Goal: Task Accomplishment & Management: Manage account settings

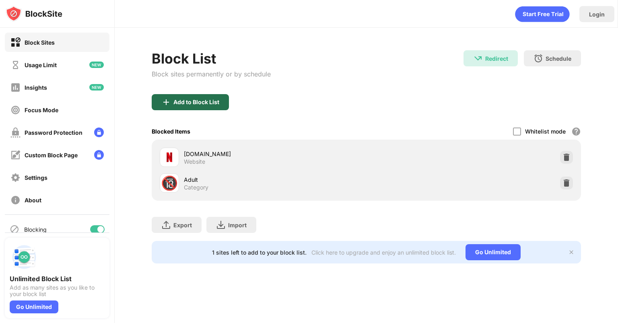
click at [219, 107] on div "Add to Block List" at bounding box center [190, 102] width 77 height 16
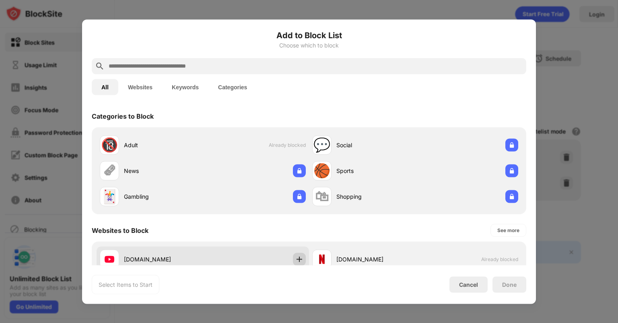
click at [296, 262] on img at bounding box center [300, 259] width 8 height 8
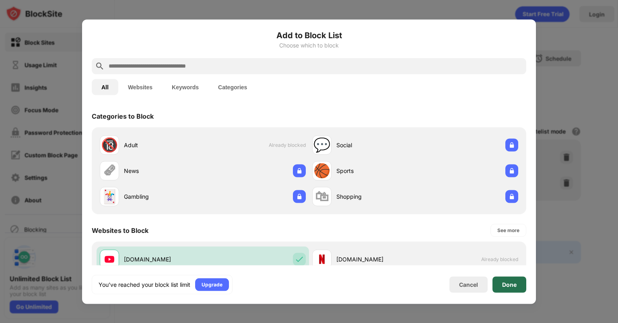
click at [510, 287] on div "Done" at bounding box center [509, 284] width 14 height 6
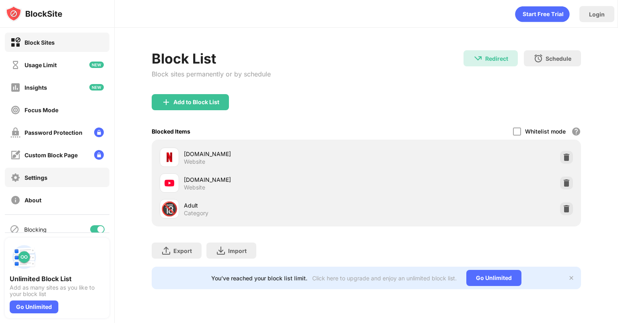
scroll to position [12, 0]
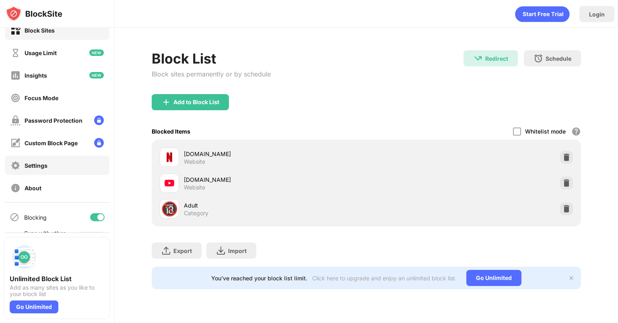
click at [29, 168] on div "Settings" at bounding box center [36, 165] width 23 height 7
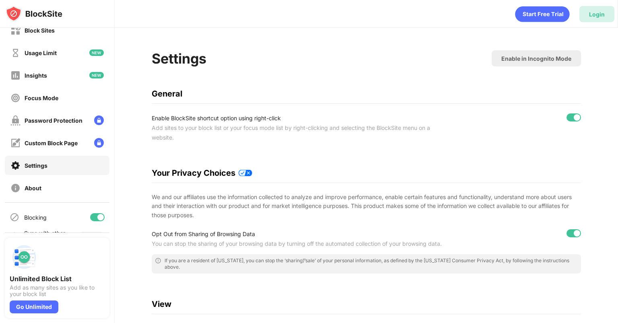
click at [600, 6] on div "Login" at bounding box center [597, 14] width 35 height 16
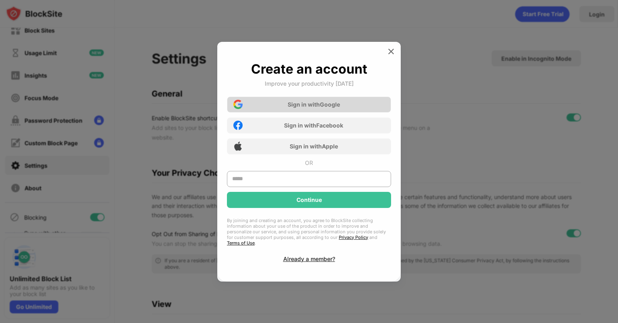
click at [357, 108] on div "Sign in with Google" at bounding box center [309, 105] width 164 height 16
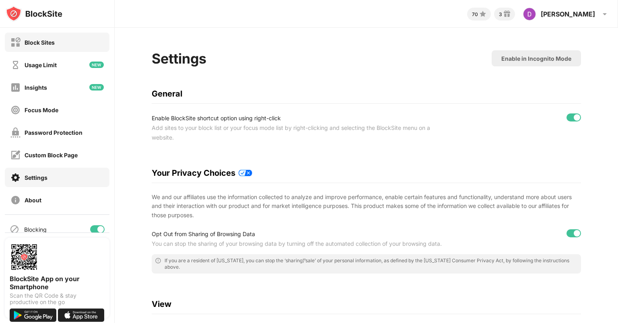
click at [48, 43] on div "Block Sites" at bounding box center [40, 42] width 30 height 7
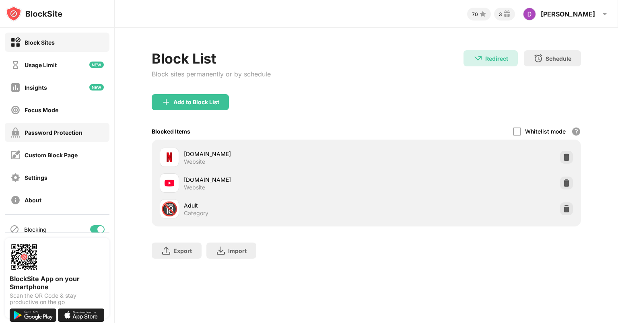
click at [56, 137] on div "Password Protection" at bounding box center [46, 133] width 72 height 10
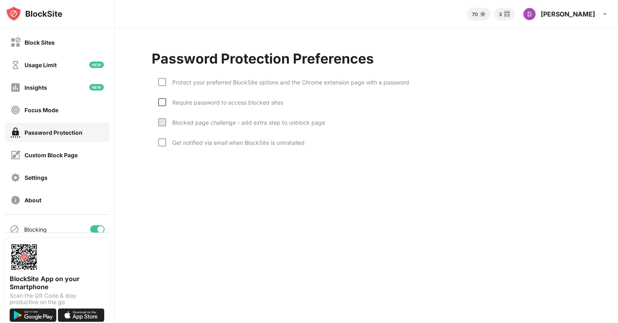
click at [159, 104] on div at bounding box center [162, 102] width 8 height 8
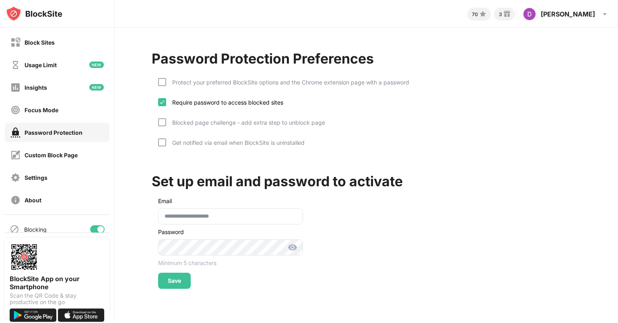
click at [173, 82] on div "Protect your preferred BlockSite options and the Chrome extension page with a p…" at bounding box center [287, 82] width 243 height 7
click at [168, 126] on div "Blocked page challenge - add extra step to unblock page" at bounding box center [241, 128] width 167 height 20
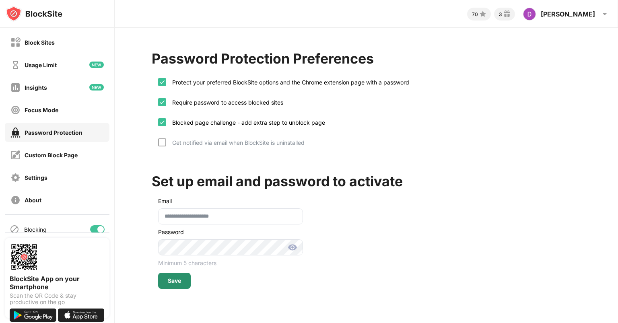
click at [177, 273] on div "Save" at bounding box center [174, 281] width 33 height 16
